Goal: Entertainment & Leisure: Consume media (video, audio)

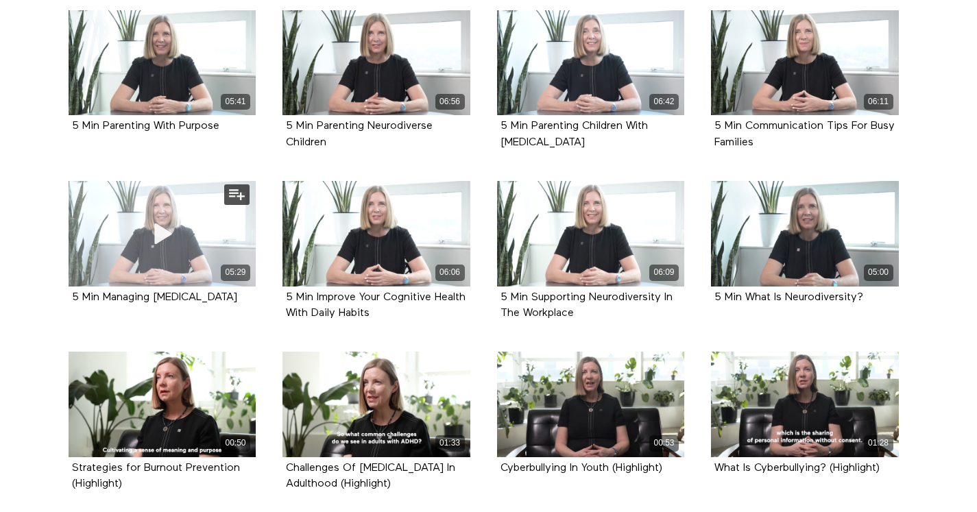
scroll to position [1158, 0]
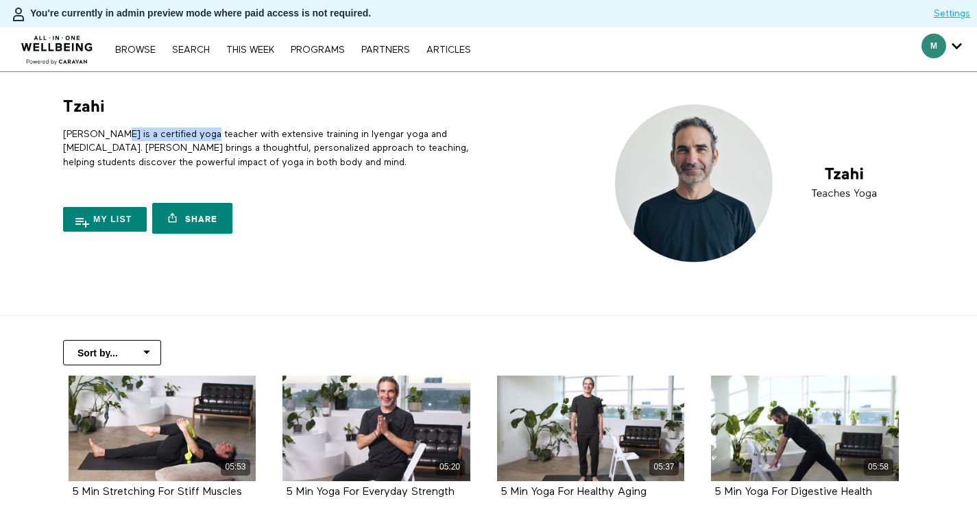
drag, startPoint x: 109, startPoint y: 136, endPoint x: 203, endPoint y: 129, distance: 94.2
click at [203, 129] on p "Tzahi is a certified yoga teacher with extensive training in Iyengar yoga and y…" at bounding box center [273, 149] width 420 height 42
copy p "certified yoga teacher"
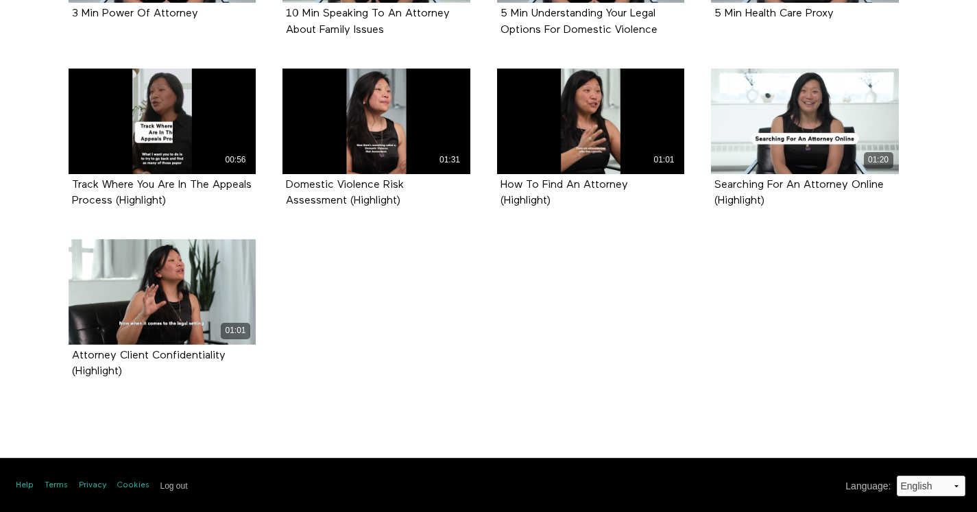
scroll to position [548, 0]
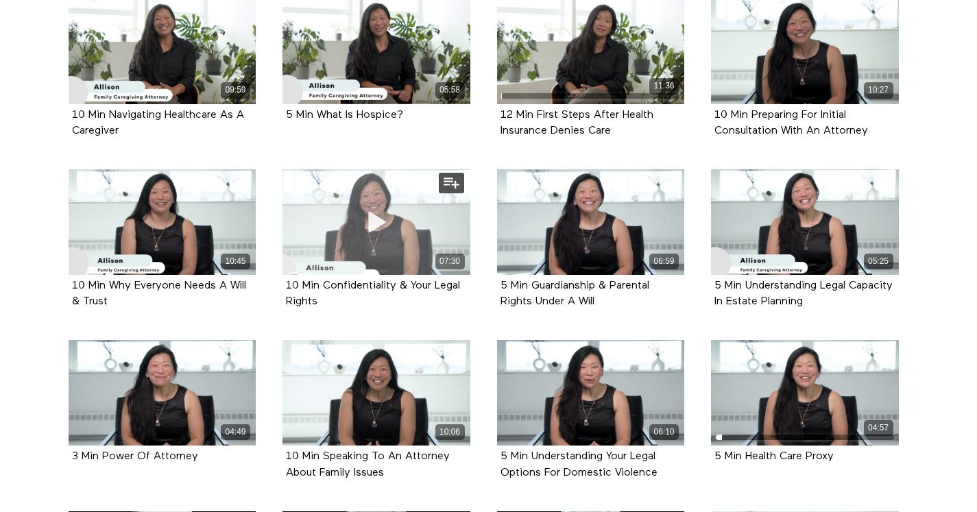
click at [426, 233] on div "07:30" at bounding box center [377, 222] width 188 height 106
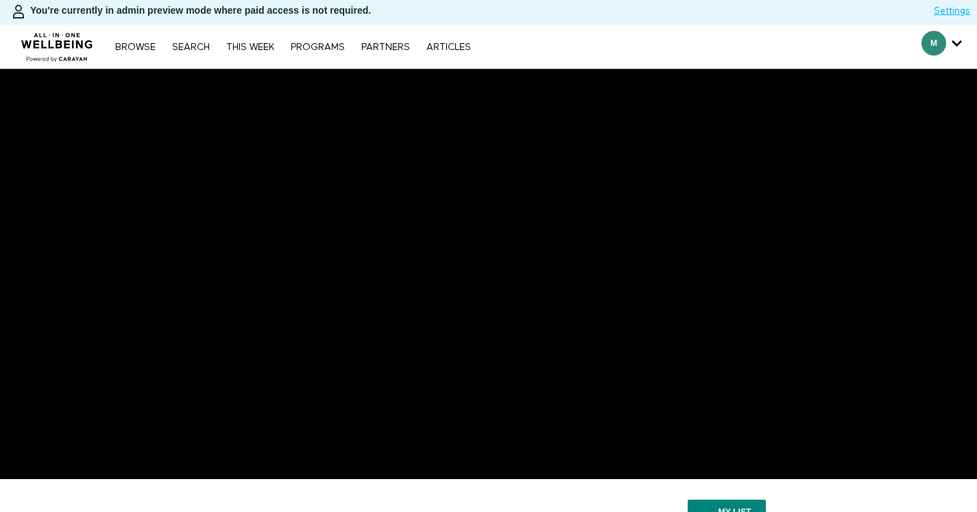
scroll to position [27, 0]
